Goal: Task Accomplishment & Management: Manage account settings

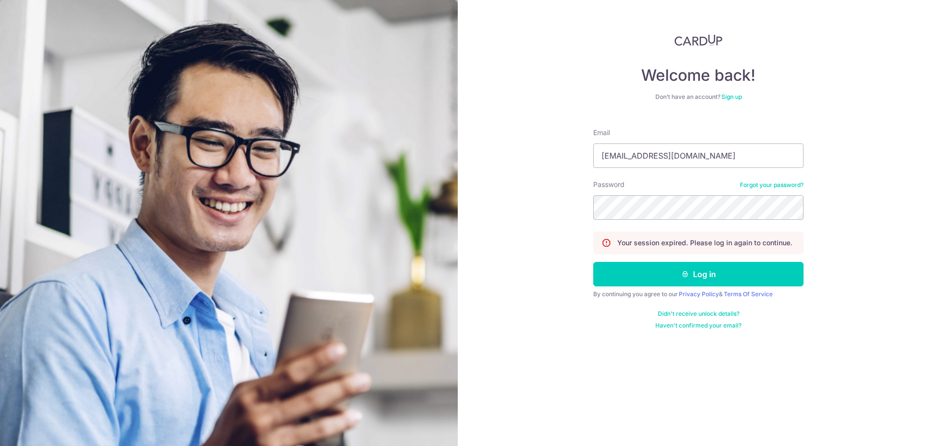
type input "[EMAIL_ADDRESS][DOMAIN_NAME]"
click at [593, 262] on button "Log in" at bounding box center [698, 274] width 210 height 24
